Goal: Information Seeking & Learning: Learn about a topic

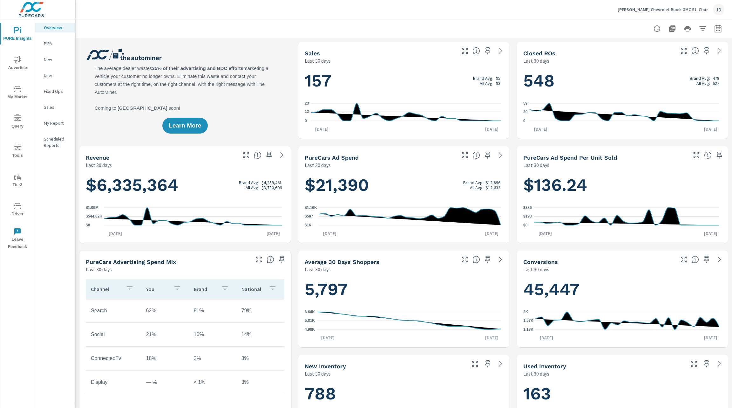
click at [18, 90] on icon "nav menu" at bounding box center [17, 90] width 3 height 0
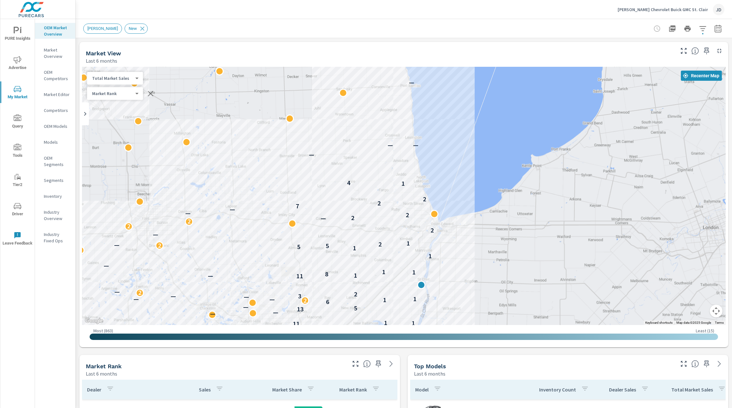
drag, startPoint x: 444, startPoint y: 110, endPoint x: 457, endPoint y: 198, distance: 89.3
click at [457, 198] on div "2 — — — — — — — — 2 — — — 2 — — — — — — — — — — — — — — — — — — — — — — — — 2 —…" at bounding box center [404, 196] width 644 height 258
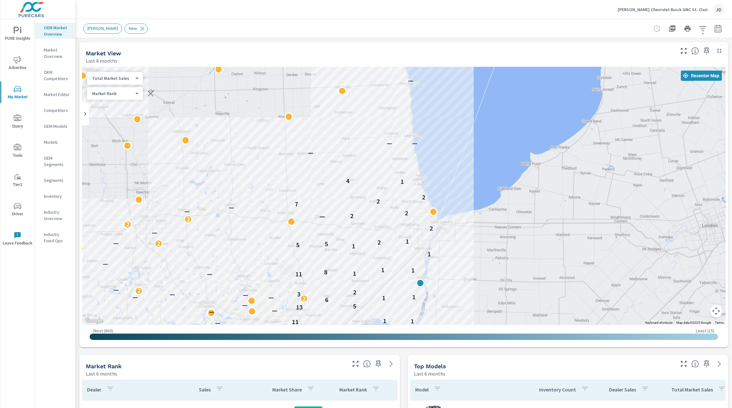
click at [283, 13] on div "[PERSON_NAME] Chevrolet Buick GMC St. [PERSON_NAME]" at bounding box center [403, 9] width 641 height 19
